Goal: Use online tool/utility: Utilize a website feature to perform a specific function

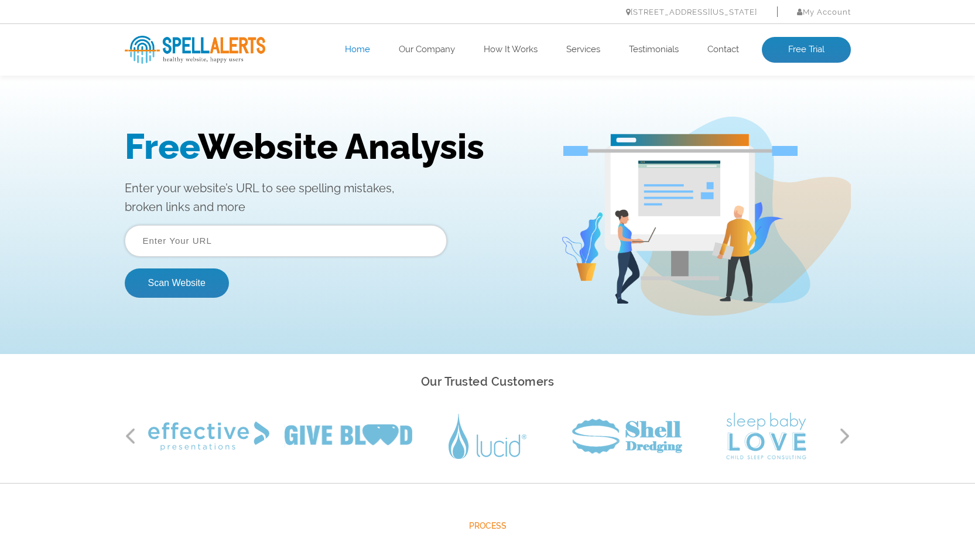
click at [281, 240] on input "text" at bounding box center [286, 241] width 322 height 32
paste input "[URL][DOMAIN_NAME]"
click at [182, 285] on button "Scan Website" at bounding box center [177, 282] width 104 height 29
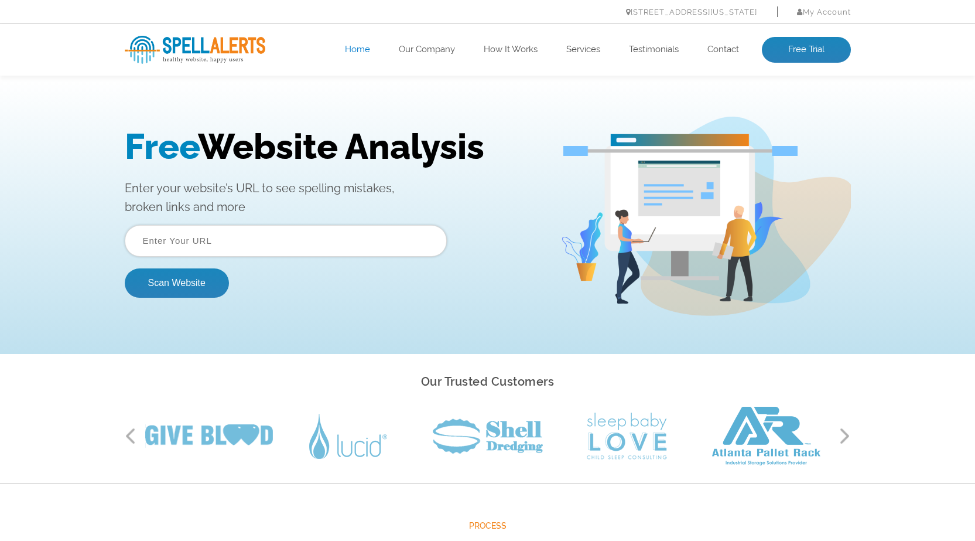
click at [358, 235] on input "text" at bounding box center [286, 241] width 322 height 32
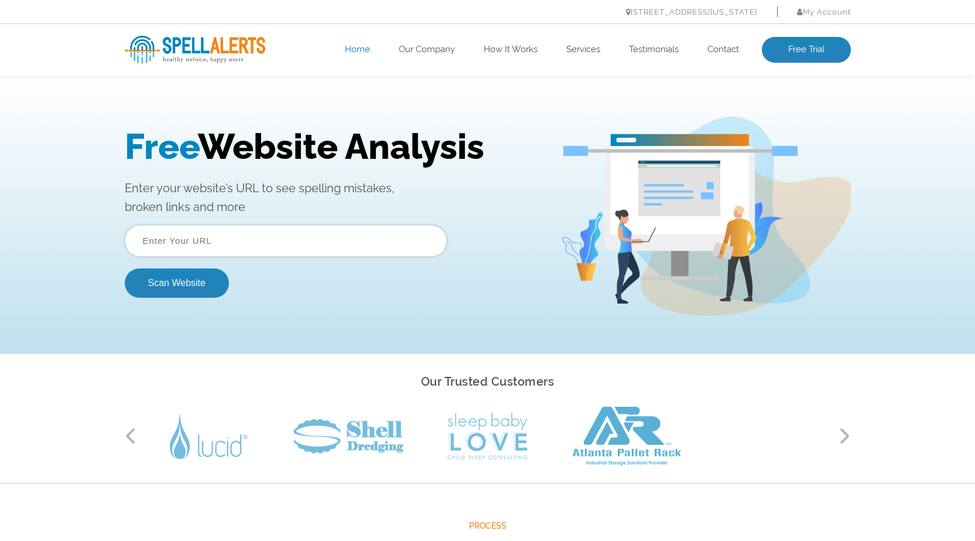
paste input "[URL][DOMAIN_NAME]"
drag, startPoint x: 173, startPoint y: 241, endPoint x: 122, endPoint y: 240, distance: 51.0
click at [122, 240] on div "Free Website Analysis Enter your website’s URL to see spelling mistakes, broken…" at bounding box center [488, 216] width 744 height 199
click at [176, 287] on button "Scan Website" at bounding box center [177, 282] width 104 height 29
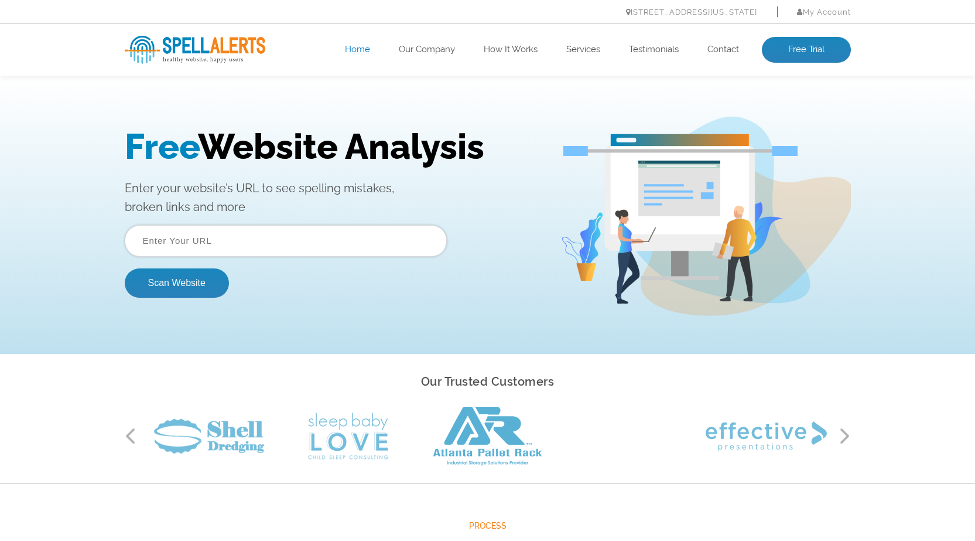
click at [253, 251] on input "text" at bounding box center [286, 241] width 322 height 32
paste input "[URL][DOMAIN_NAME]"
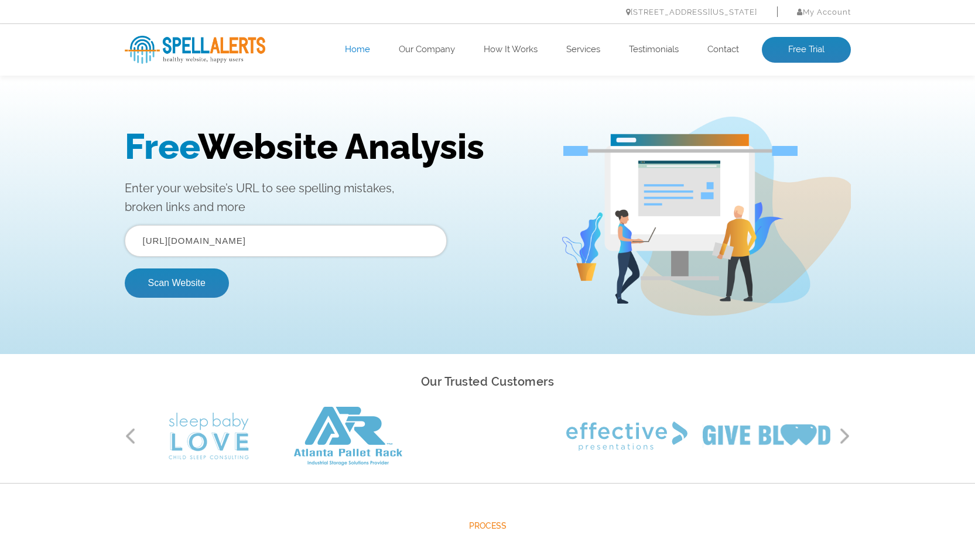
drag, startPoint x: 175, startPoint y: 242, endPoint x: 102, endPoint y: 250, distance: 73.6
click at [102, 250] on div "Free Website Analysis Enter your website’s URL to see spelling mistakes, broken…" at bounding box center [487, 216] width 975 height 275
type input "[DOMAIN_NAME]"
click at [182, 288] on button "Scan Website" at bounding box center [177, 282] width 104 height 29
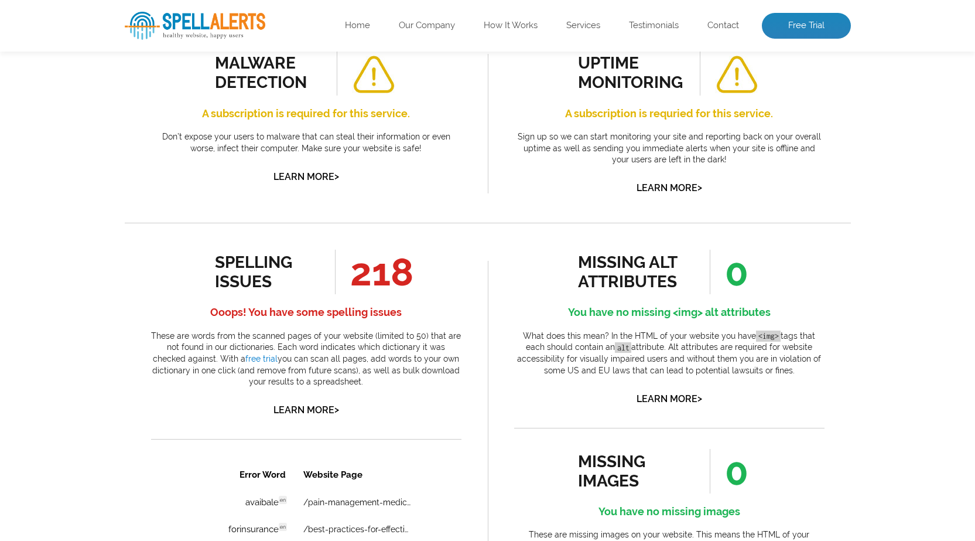
scroll to position [469, 0]
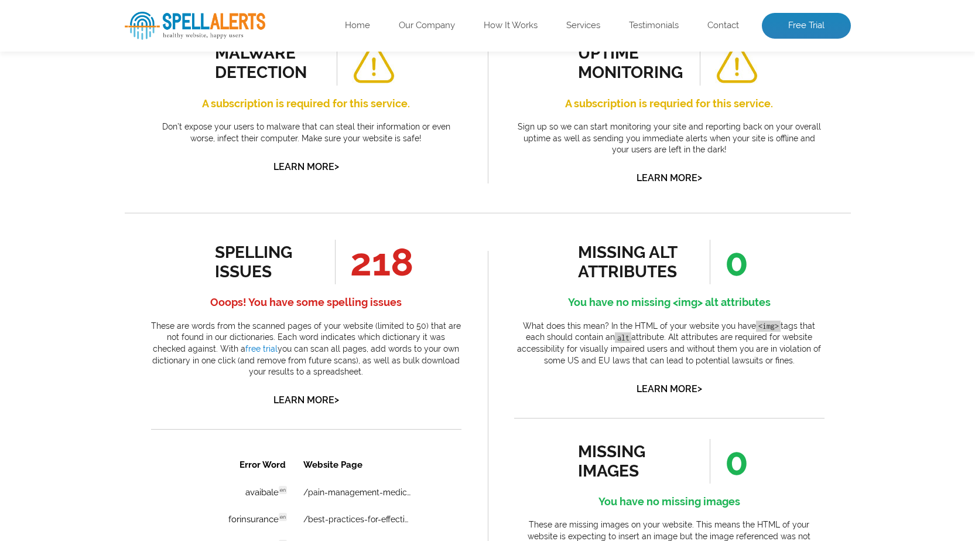
drag, startPoint x: 363, startPoint y: 262, endPoint x: 432, endPoint y: 261, distance: 69.7
click at [432, 261] on div "spelling issues 218 Ooops! You have some spelling issues These are words from t…" at bounding box center [306, 324] width 310 height 169
drag, startPoint x: 432, startPoint y: 261, endPoint x: 338, endPoint y: 264, distance: 94.4
click at [338, 264] on div "spelling issues 218 Ooops! You have some spelling issues These are words from t…" at bounding box center [306, 324] width 310 height 169
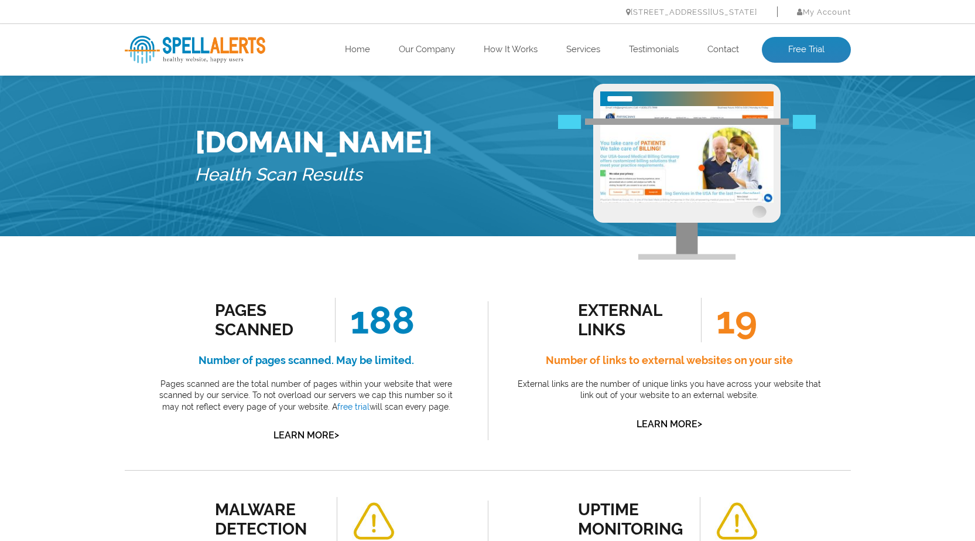
scroll to position [0, 0]
